Goal: Navigation & Orientation: Find specific page/section

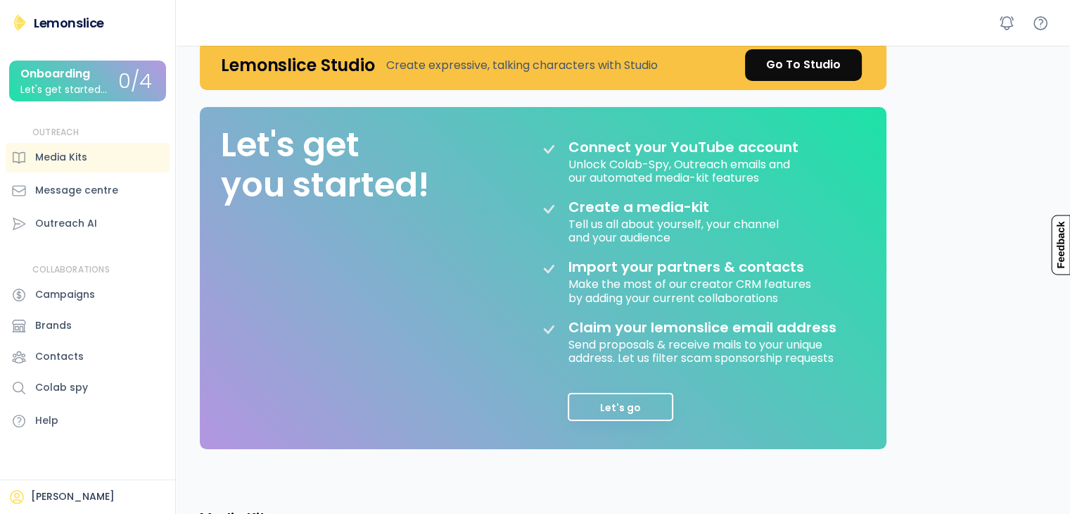
scroll to position [106, 0]
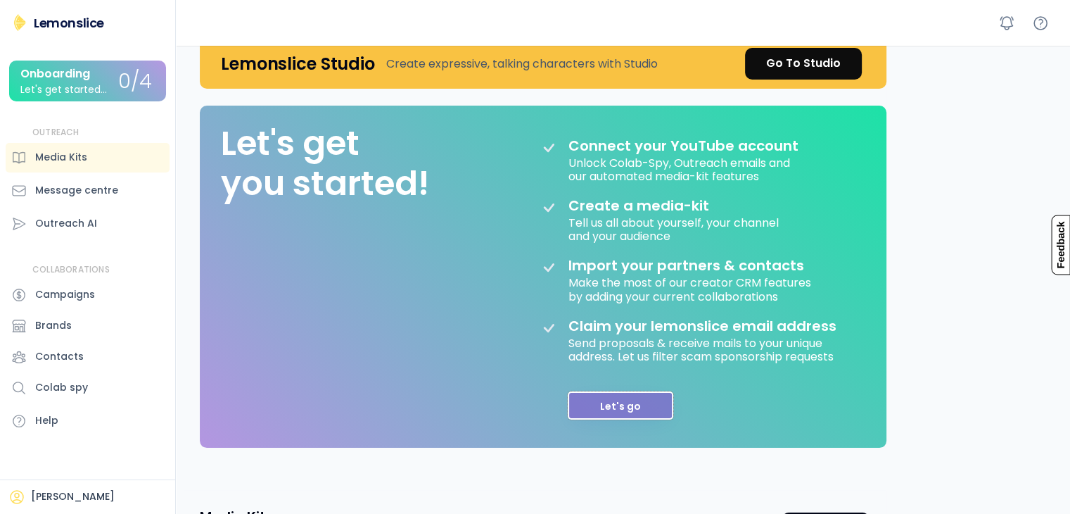
click at [639, 401] on button "Let's go" at bounding box center [621, 405] width 106 height 28
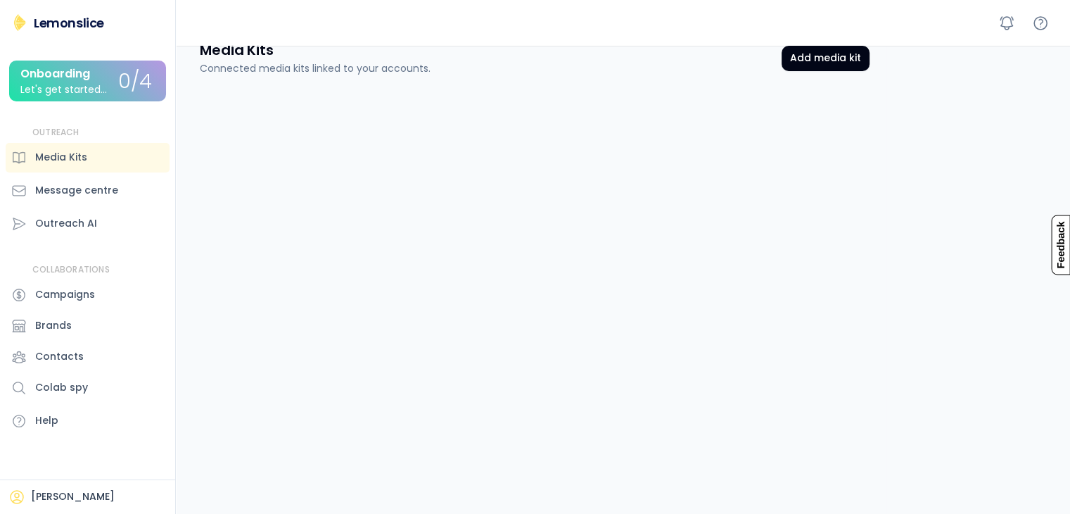
scroll to position [72, 0]
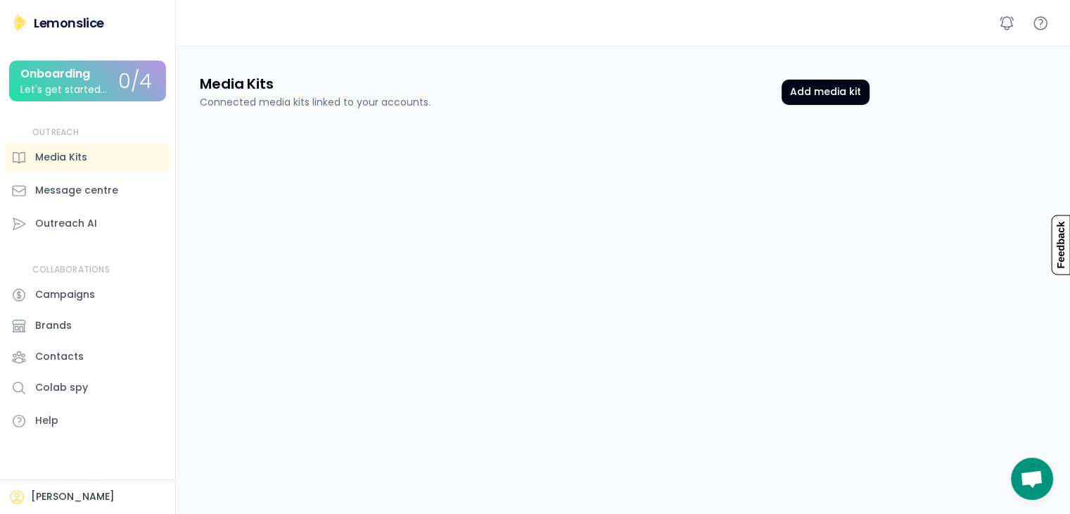
click at [428, 274] on div "Media Kits Connected media kits linked to your accounts. Add media kit Media Ki…" at bounding box center [534, 437] width 703 height 761
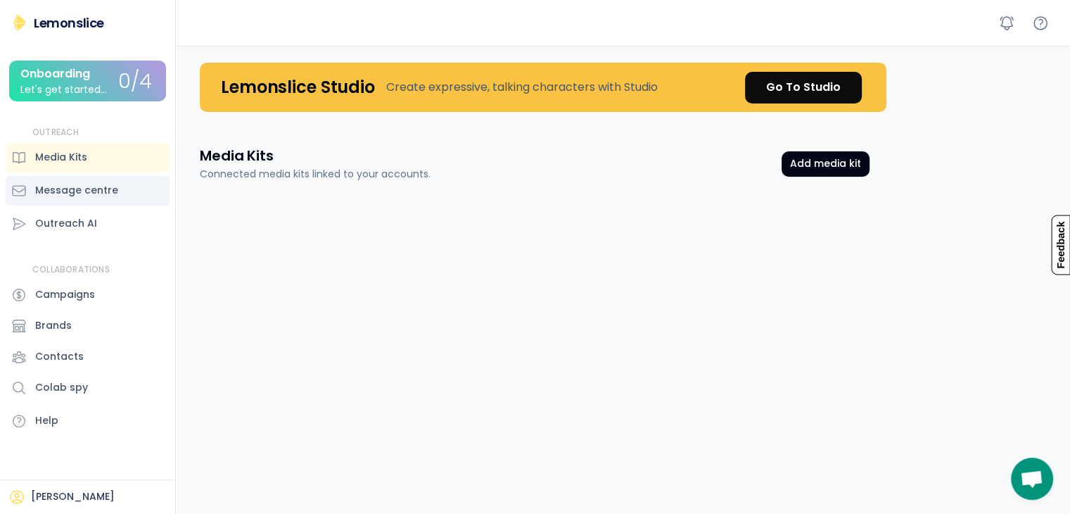
click at [37, 189] on div "Message centre" at bounding box center [76, 190] width 83 height 15
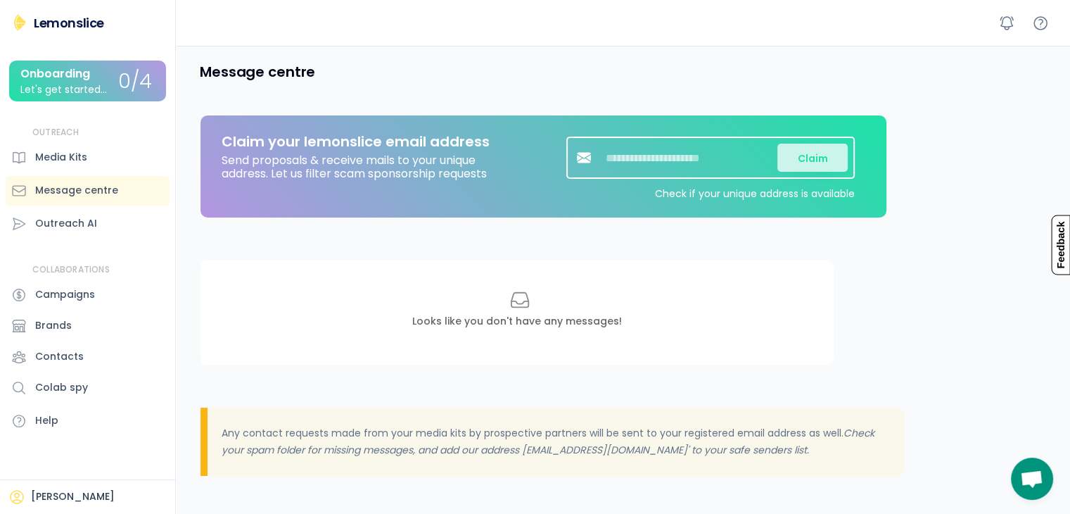
click at [481, 314] on div "Looks like you don't have any messages!" at bounding box center [517, 321] width 210 height 14
click at [56, 226] on div "Outreach AI" at bounding box center [66, 223] width 62 height 15
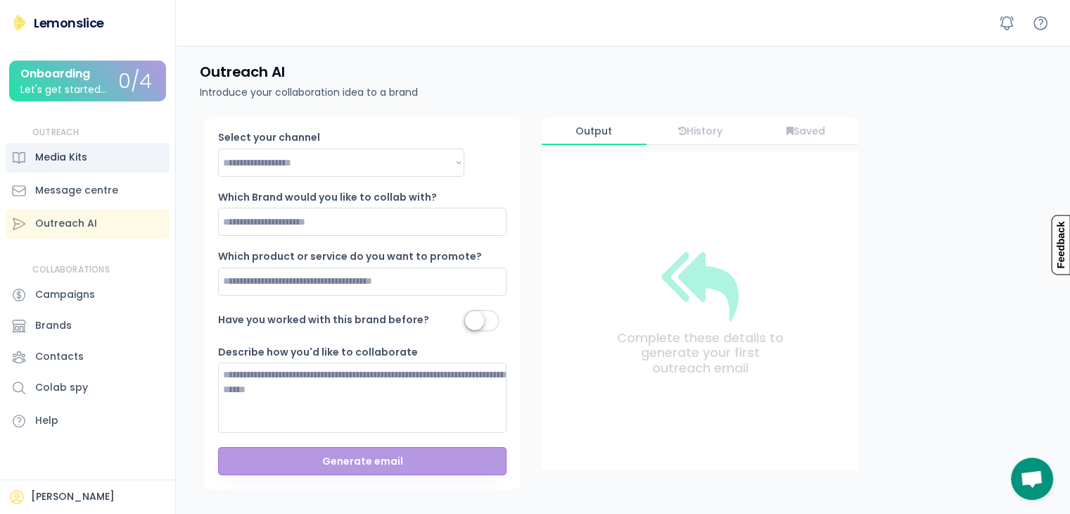
click at [84, 162] on div "Media Kits" at bounding box center [61, 157] width 52 height 15
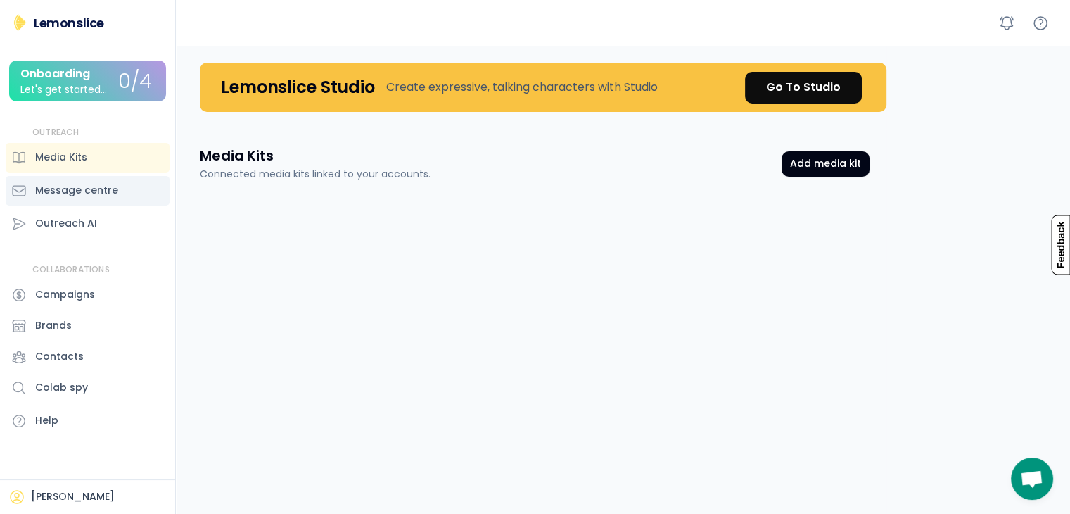
click at [103, 196] on div "Message centre" at bounding box center [76, 190] width 83 height 15
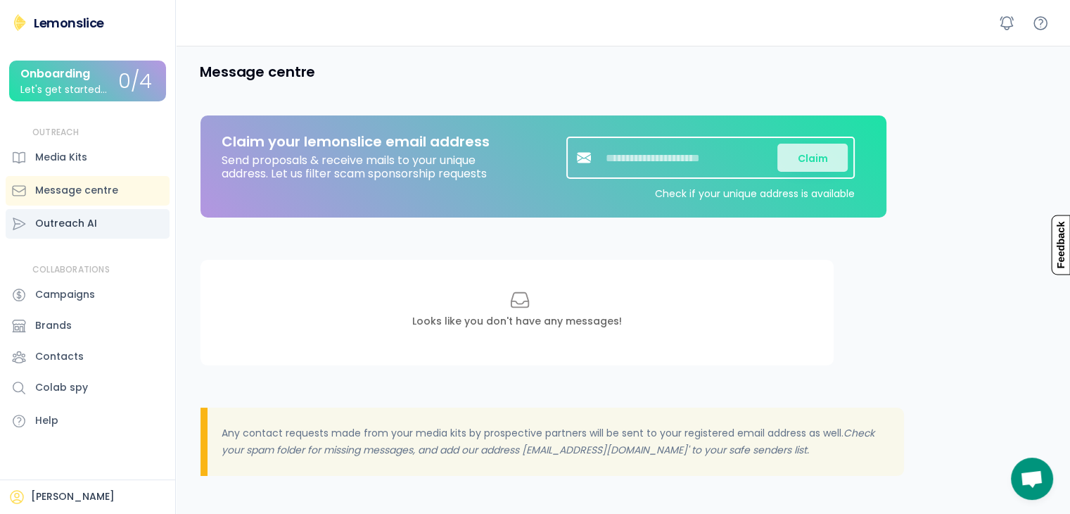
click at [101, 215] on div "Outreach AI" at bounding box center [88, 224] width 164 height 30
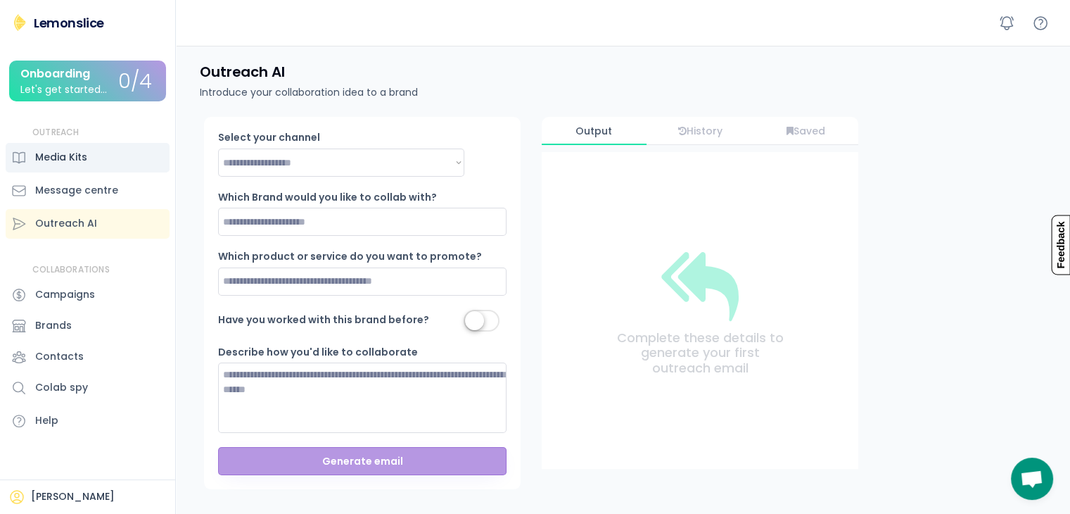
click at [68, 159] on div "Media Kits" at bounding box center [61, 157] width 52 height 15
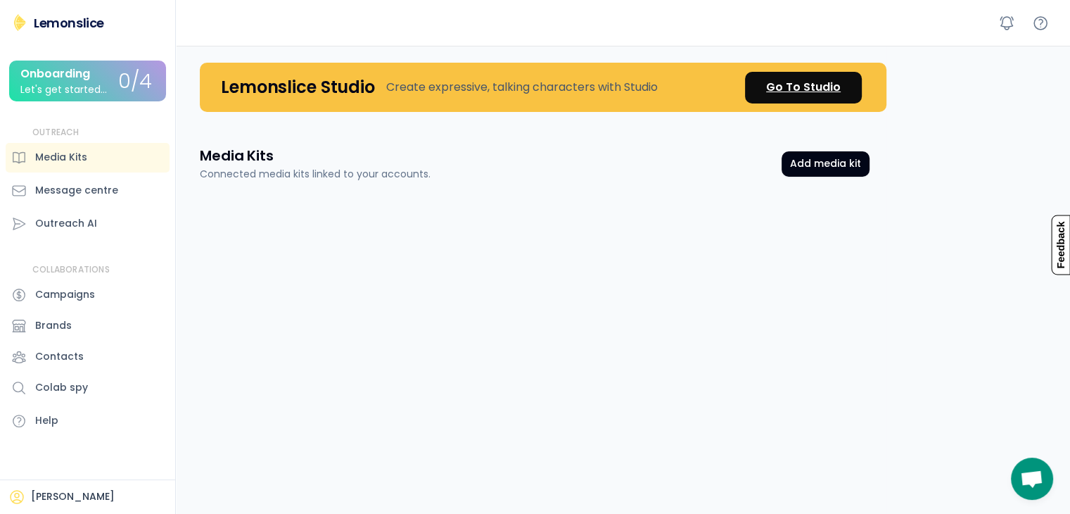
click at [782, 80] on div "Go To Studio" at bounding box center [803, 87] width 75 height 17
